Goal: Task Accomplishment & Management: Manage account settings

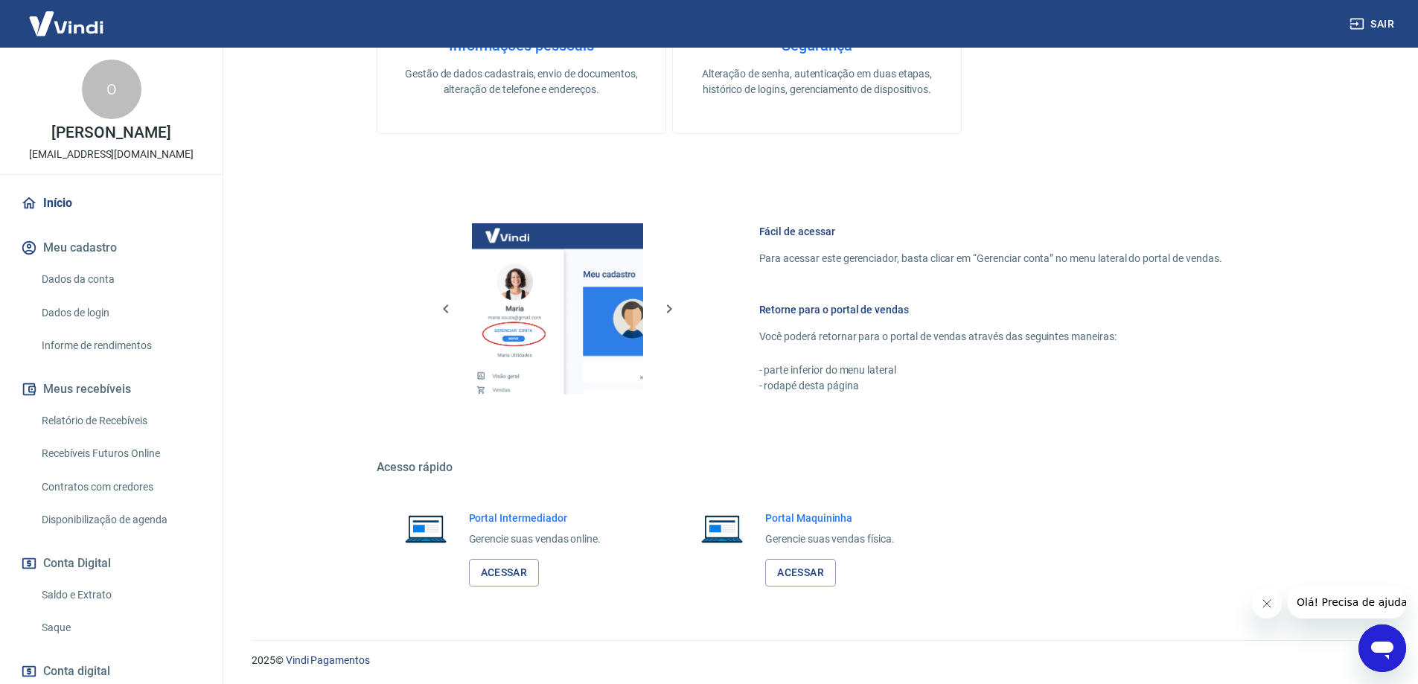
scroll to position [593, 0]
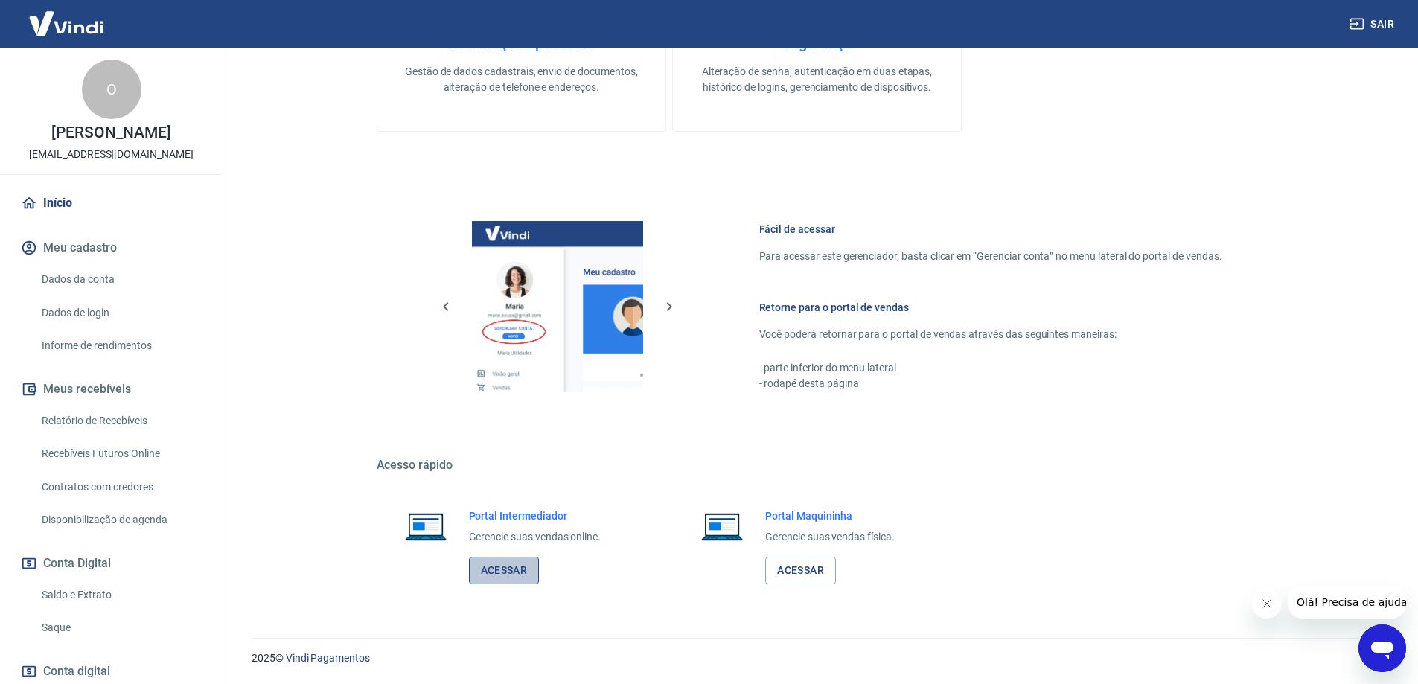
click at [505, 564] on link "Acessar" at bounding box center [504, 571] width 71 height 28
